Goal: Transaction & Acquisition: Purchase product/service

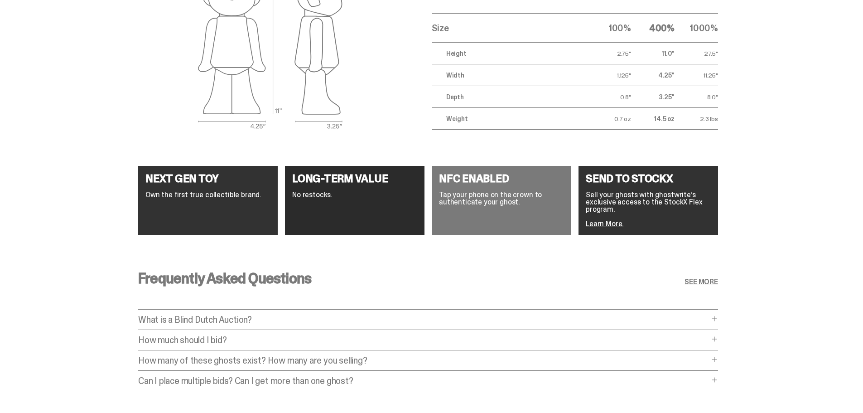
scroll to position [1614, 0]
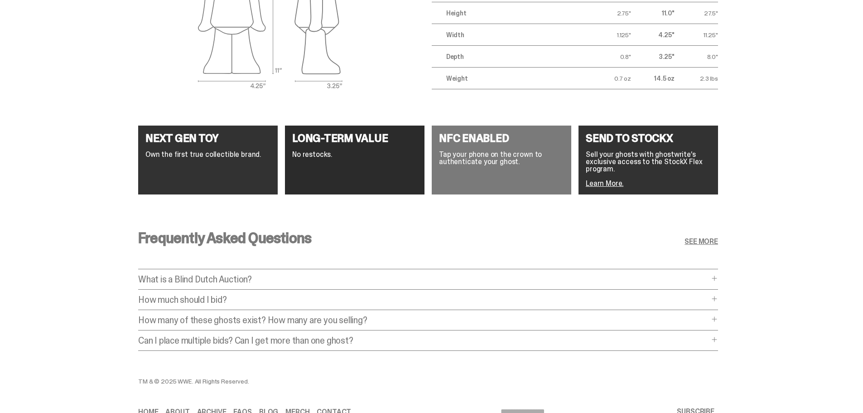
click at [716, 279] on span at bounding box center [714, 278] width 7 height 7
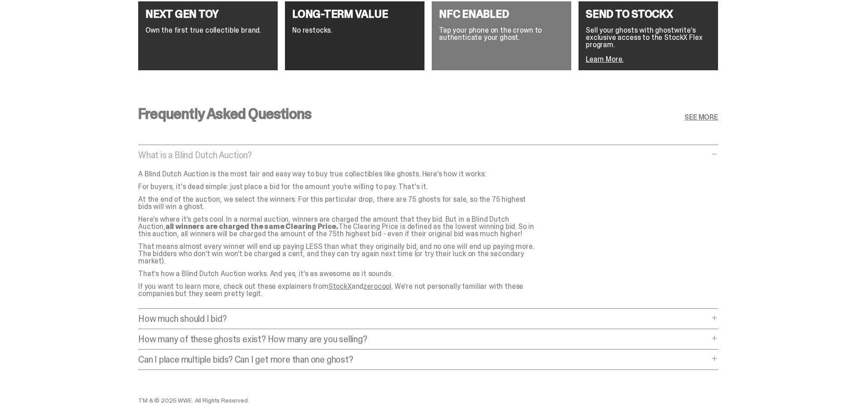
scroll to position [1750, 0]
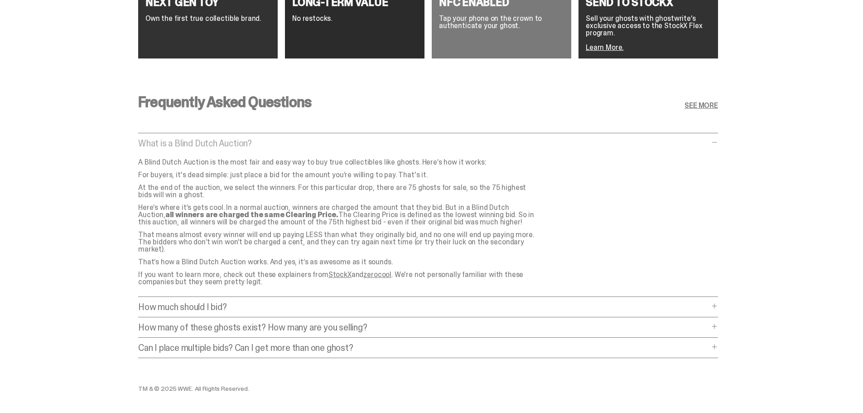
click at [368, 302] on p "How much should I bid?" at bounding box center [423, 306] width 571 height 9
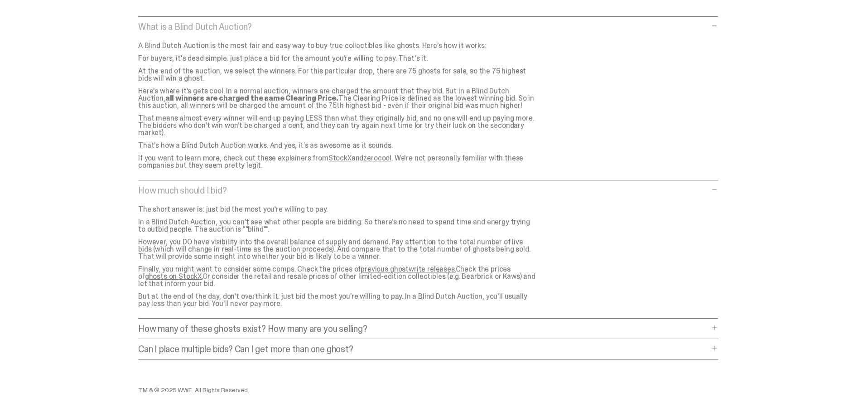
scroll to position [1886, 0]
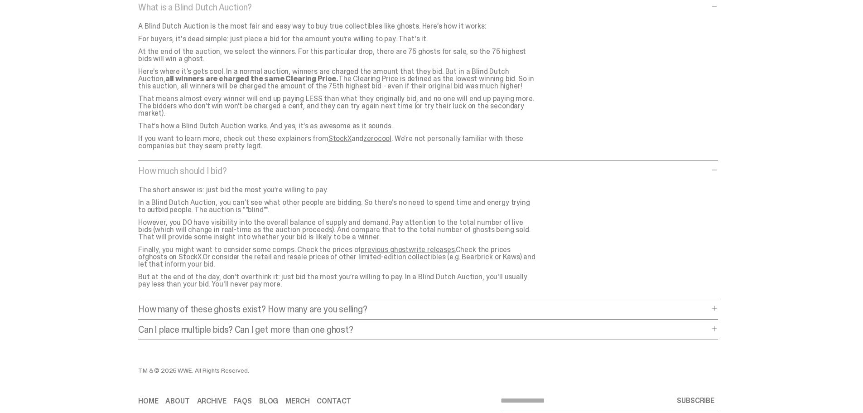
click at [403, 305] on p "How many of these ghosts exist? How many are you selling?" at bounding box center [423, 309] width 571 height 9
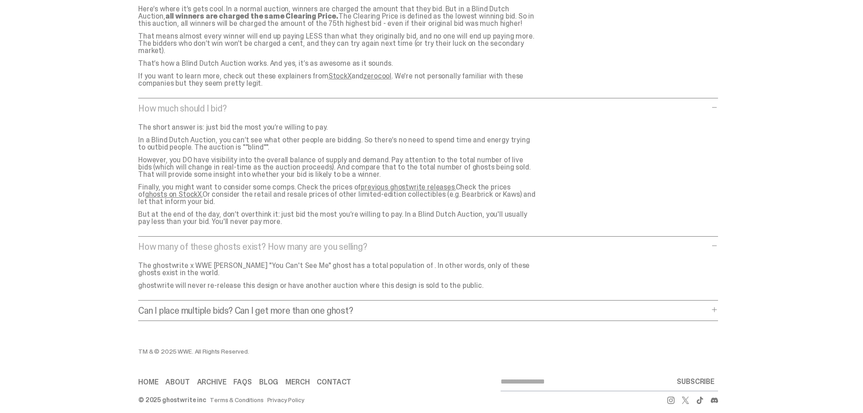
scroll to position [1957, 0]
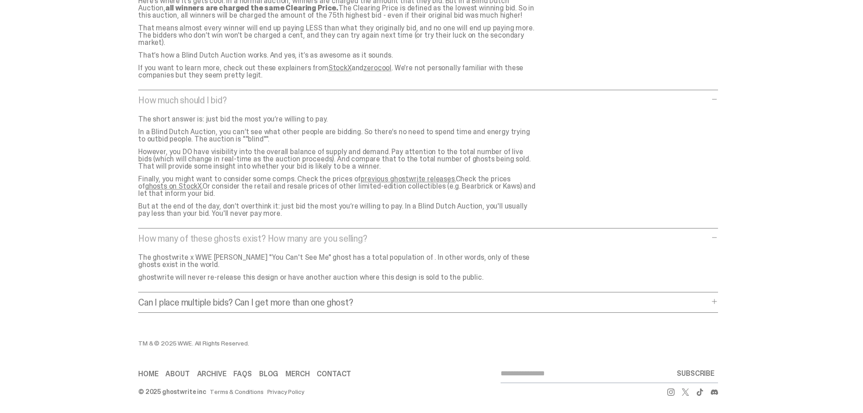
click at [404, 298] on p "Can I place multiple bids? Can I get more than one ghost?" at bounding box center [423, 302] width 571 height 9
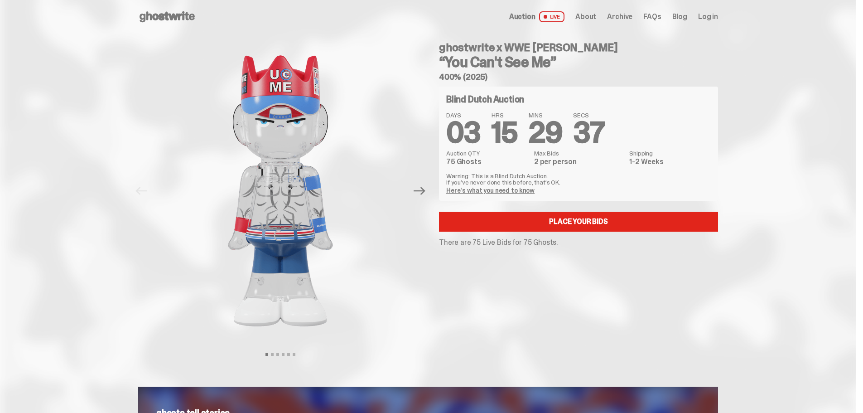
scroll to position [0, 0]
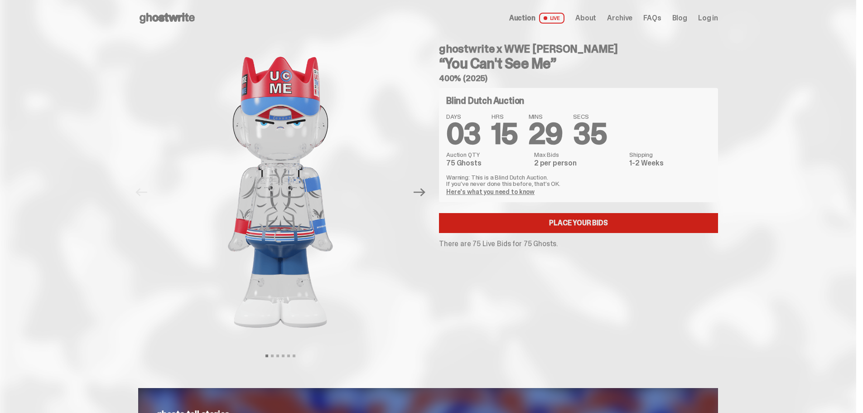
click at [578, 228] on link "Place your Bids" at bounding box center [578, 223] width 279 height 20
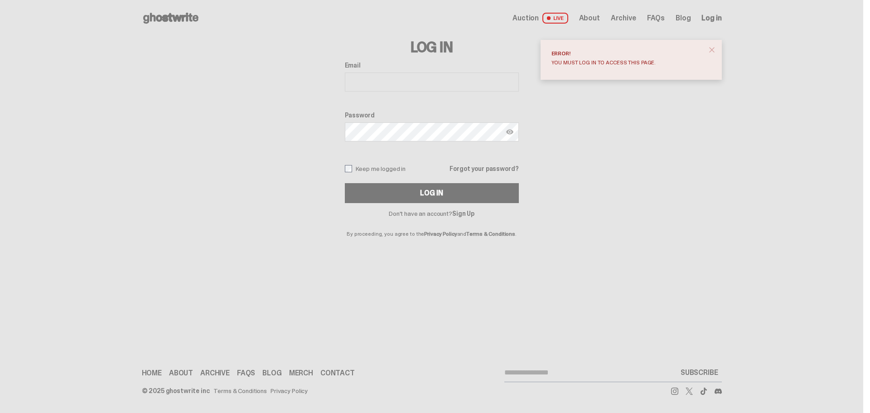
click at [717, 52] on button "close" at bounding box center [712, 50] width 16 height 16
